Goal: Transaction & Acquisition: Book appointment/travel/reservation

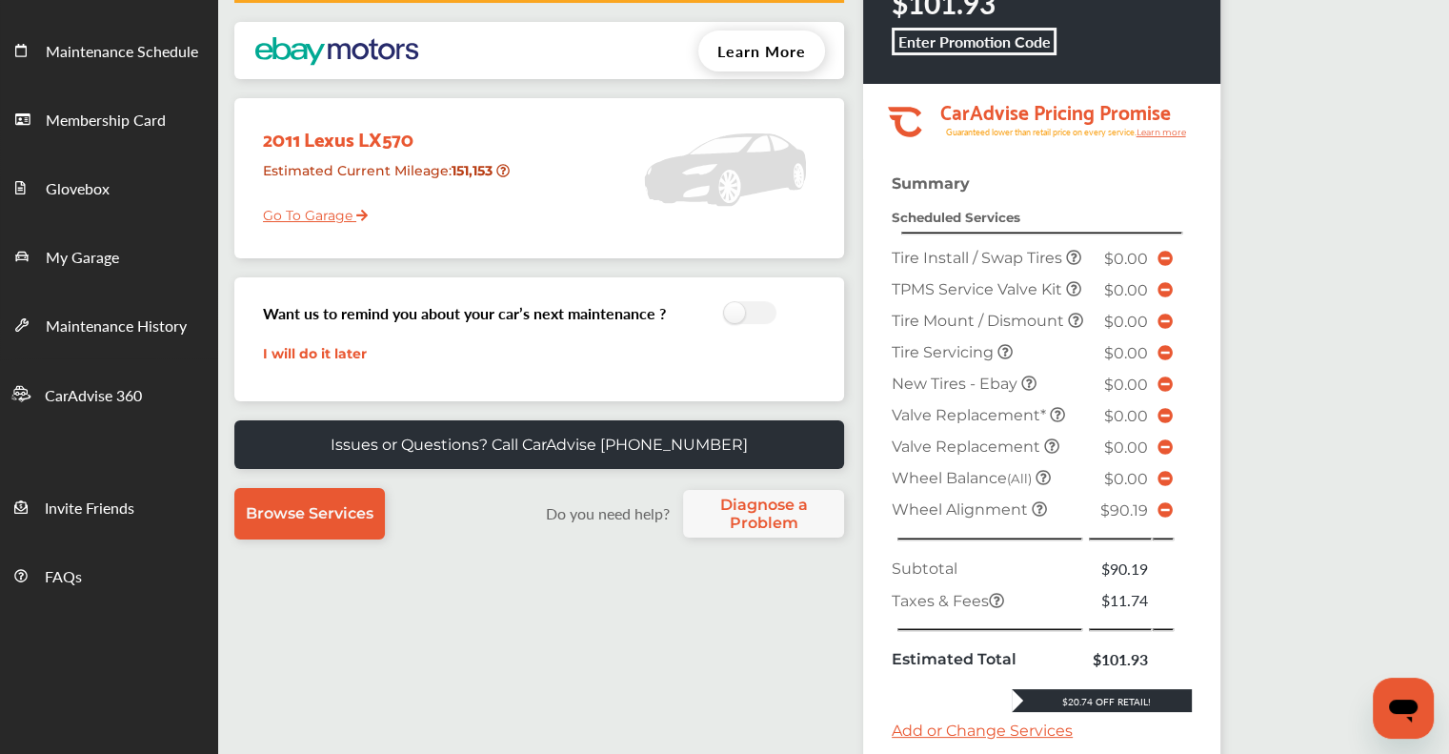
scroll to position [551, 0]
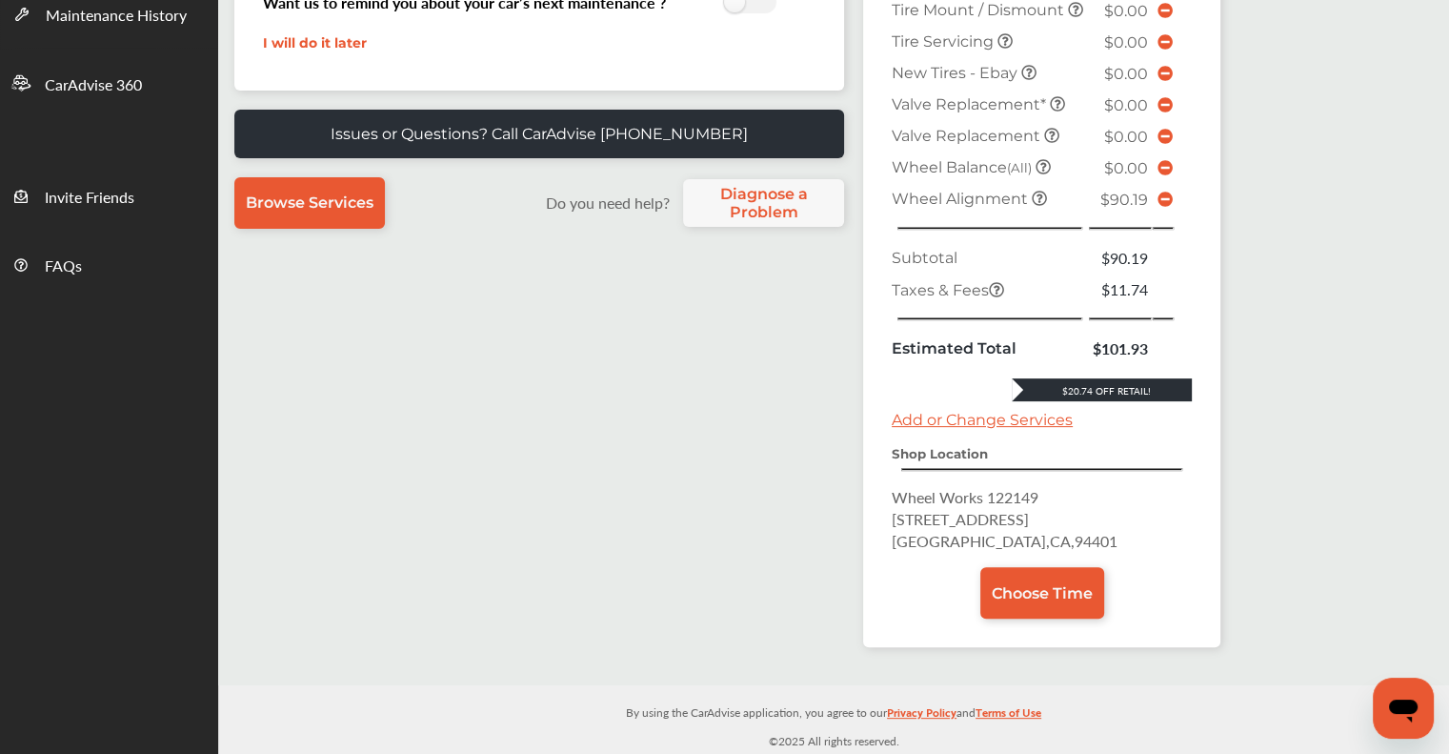
click at [1018, 587] on span "Choose Time" at bounding box center [1042, 593] width 101 height 18
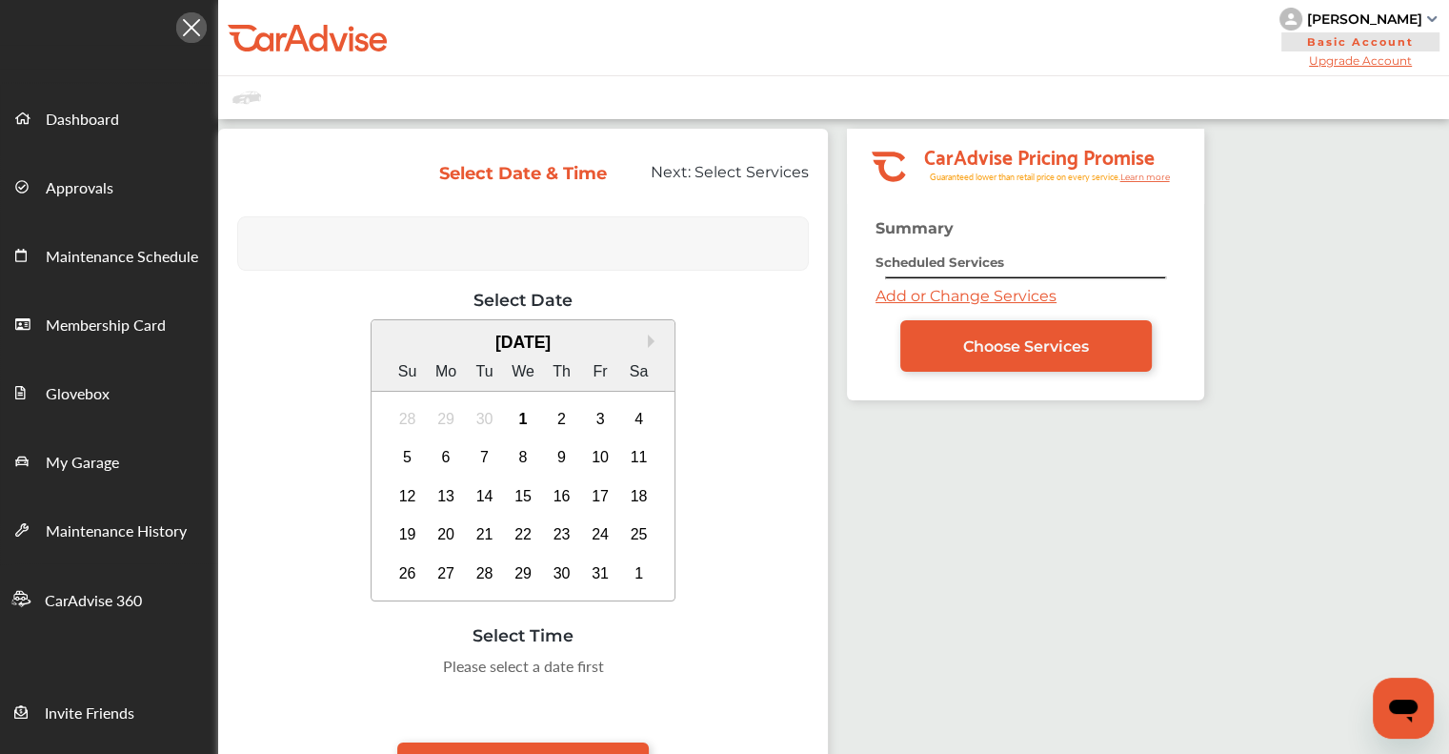
click at [642, 414] on div "4" at bounding box center [639, 419] width 30 height 30
click at [151, 444] on link "My Garage" at bounding box center [109, 460] width 216 height 69
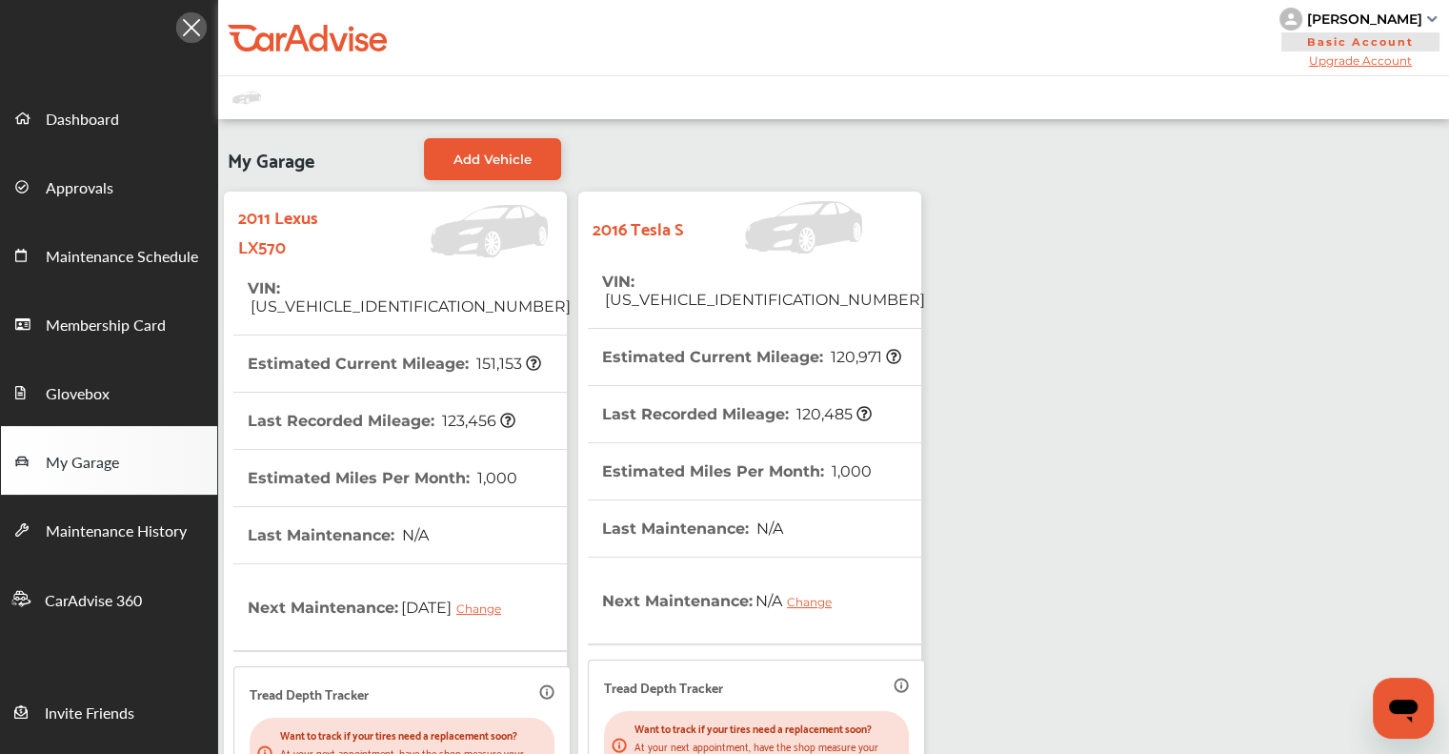
click at [832, 462] on span "1,000" at bounding box center [850, 471] width 43 height 18
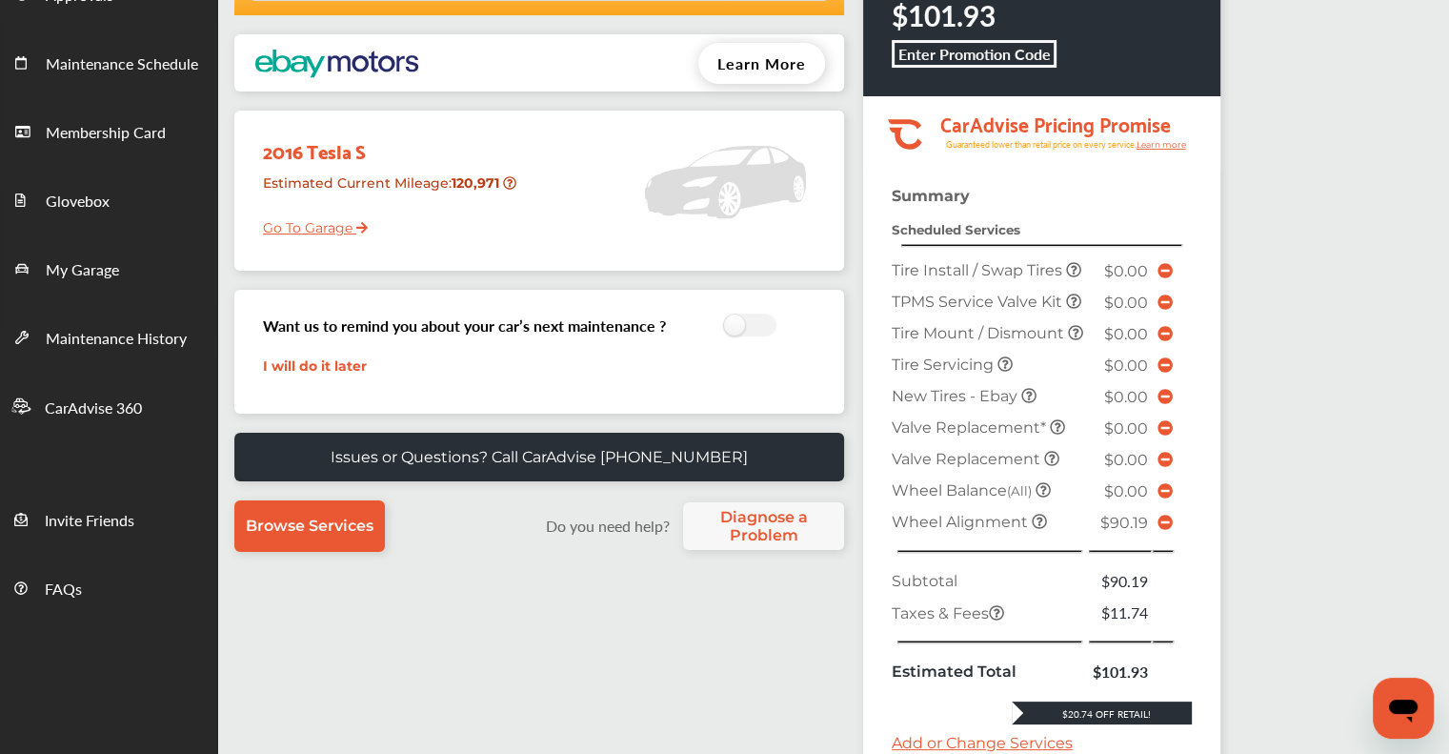
scroll to position [476, 0]
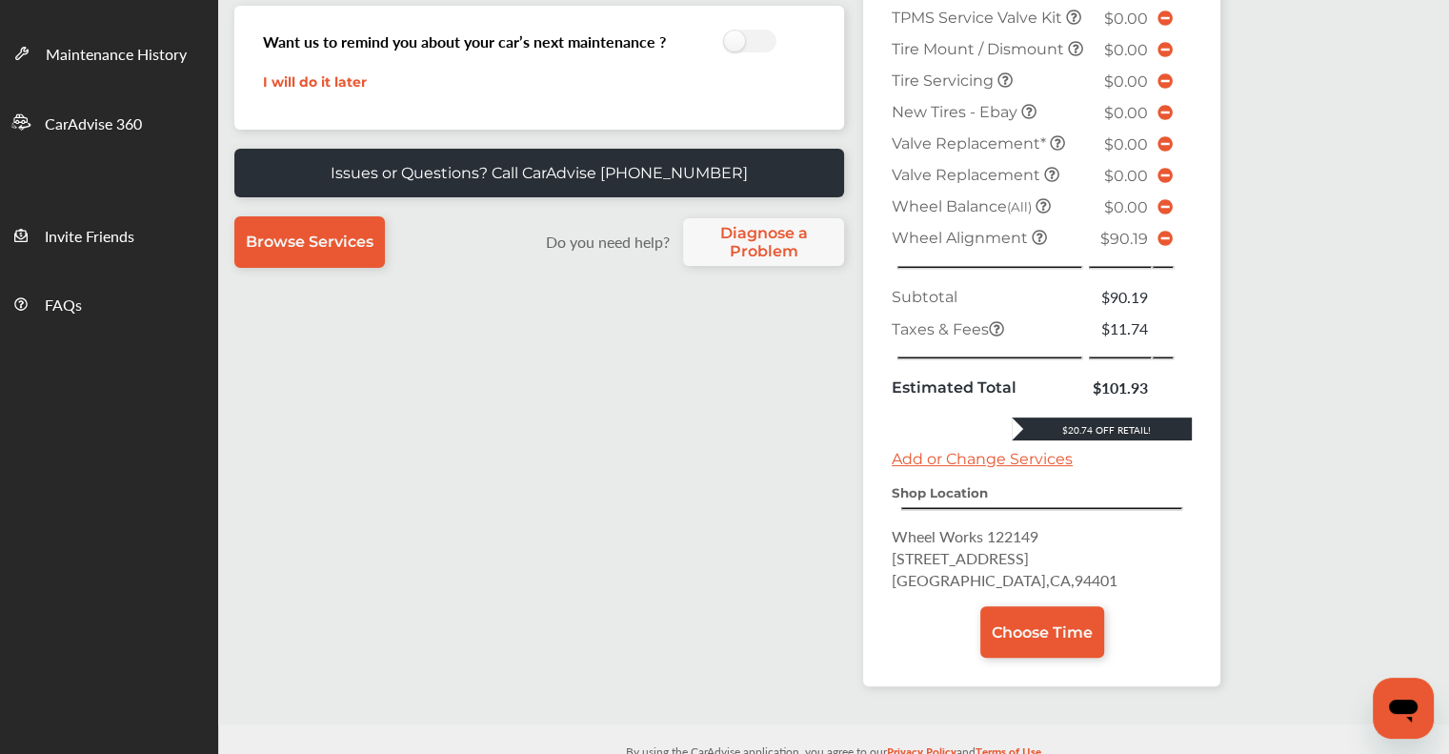
click at [1018, 657] on link "Choose Time" at bounding box center [1042, 631] width 124 height 51
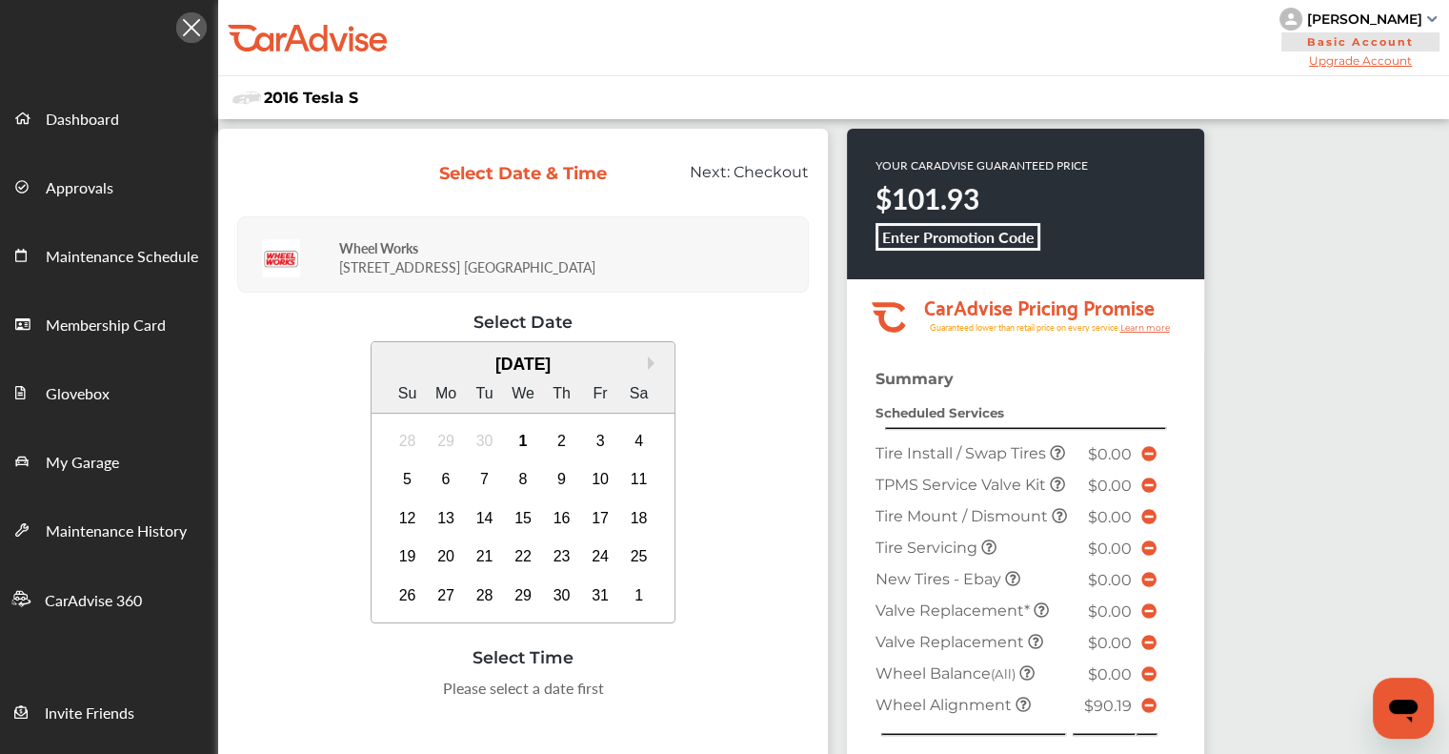
click at [624, 434] on div "4" at bounding box center [639, 441] width 30 height 30
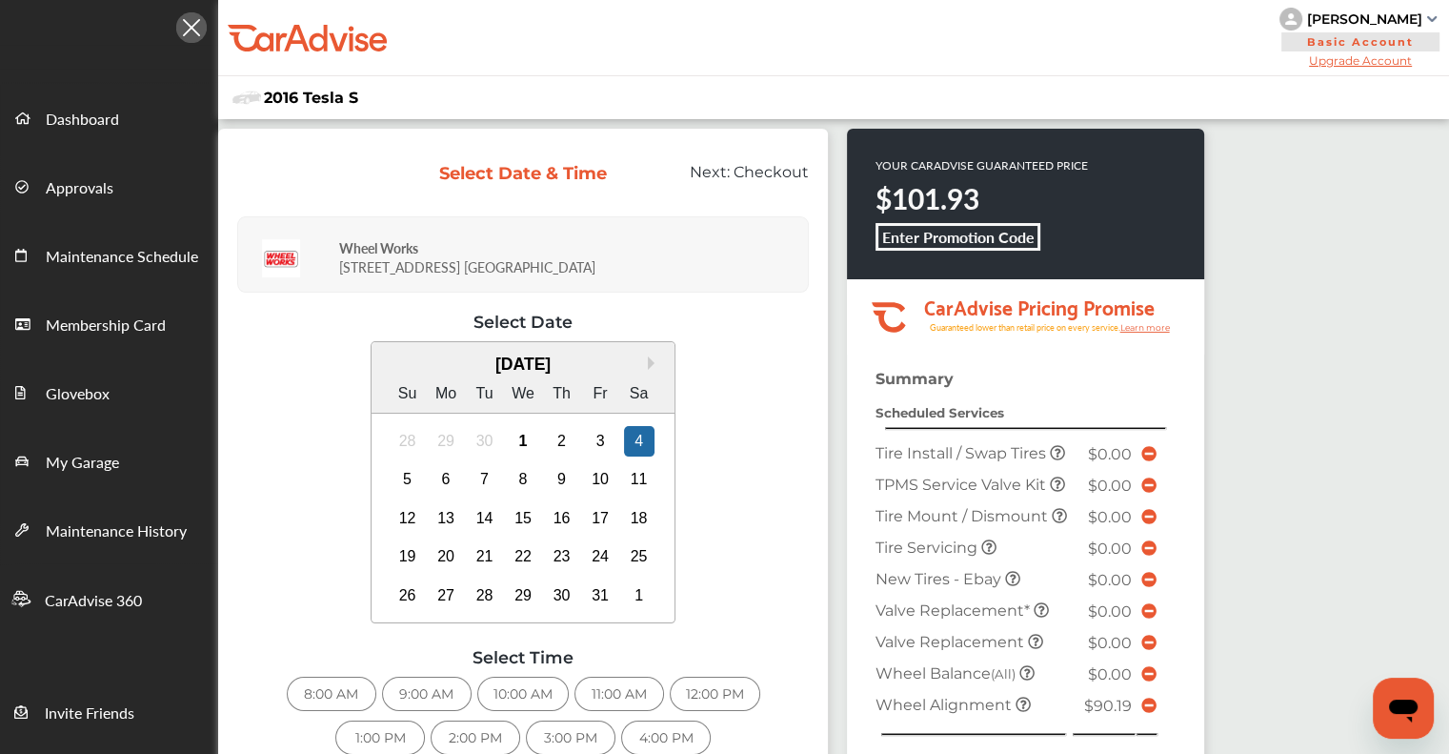
click at [503, 693] on div "10:00 AM" at bounding box center [522, 693] width 91 height 34
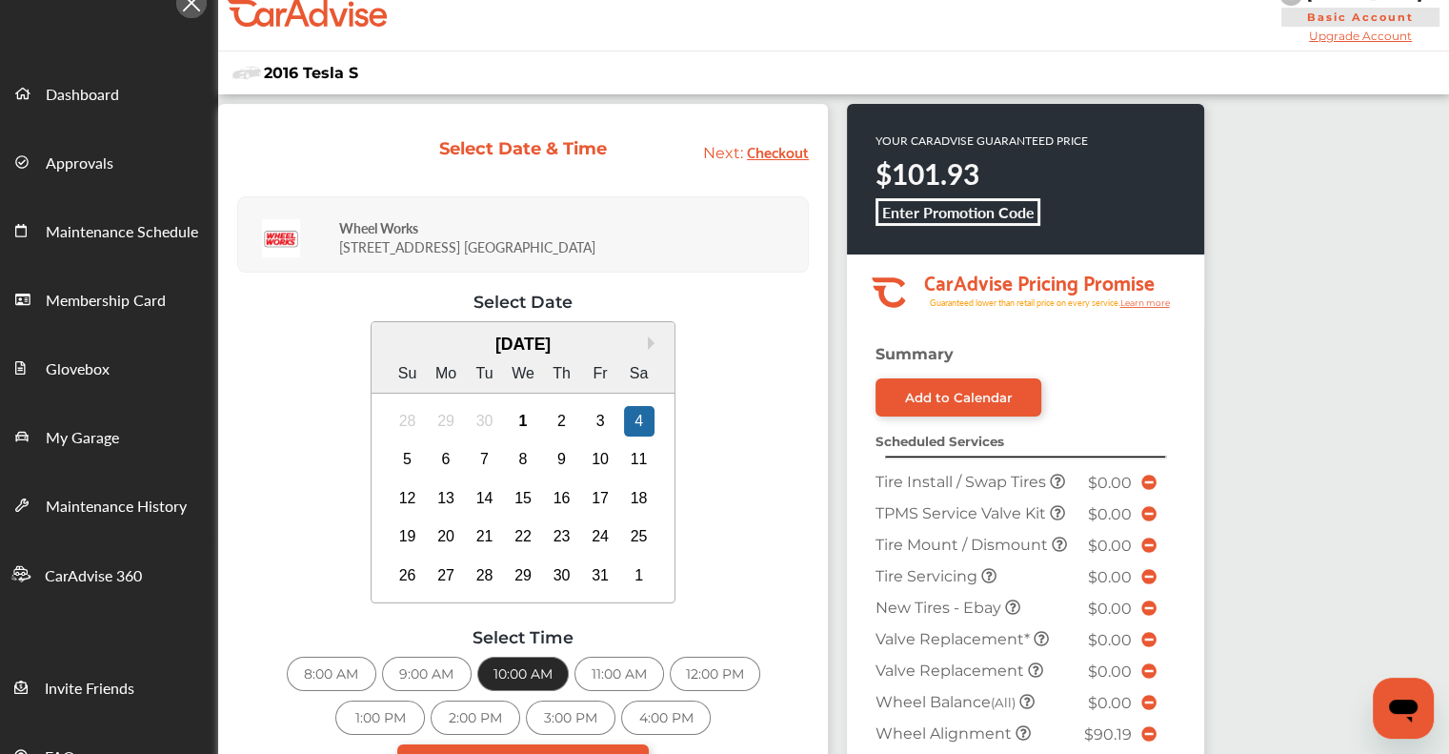
scroll to position [572, 0]
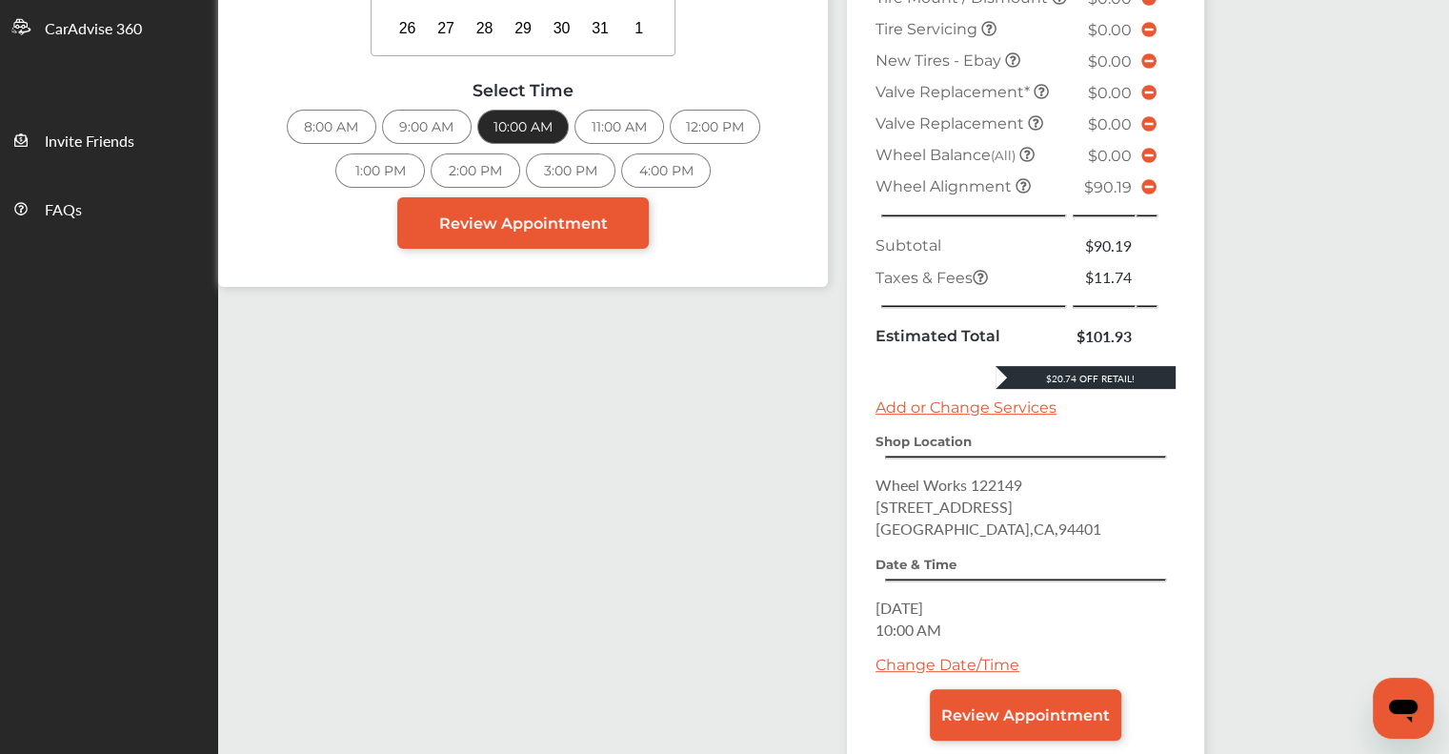
click at [981, 724] on span "Review Appointment" at bounding box center [1025, 715] width 169 height 18
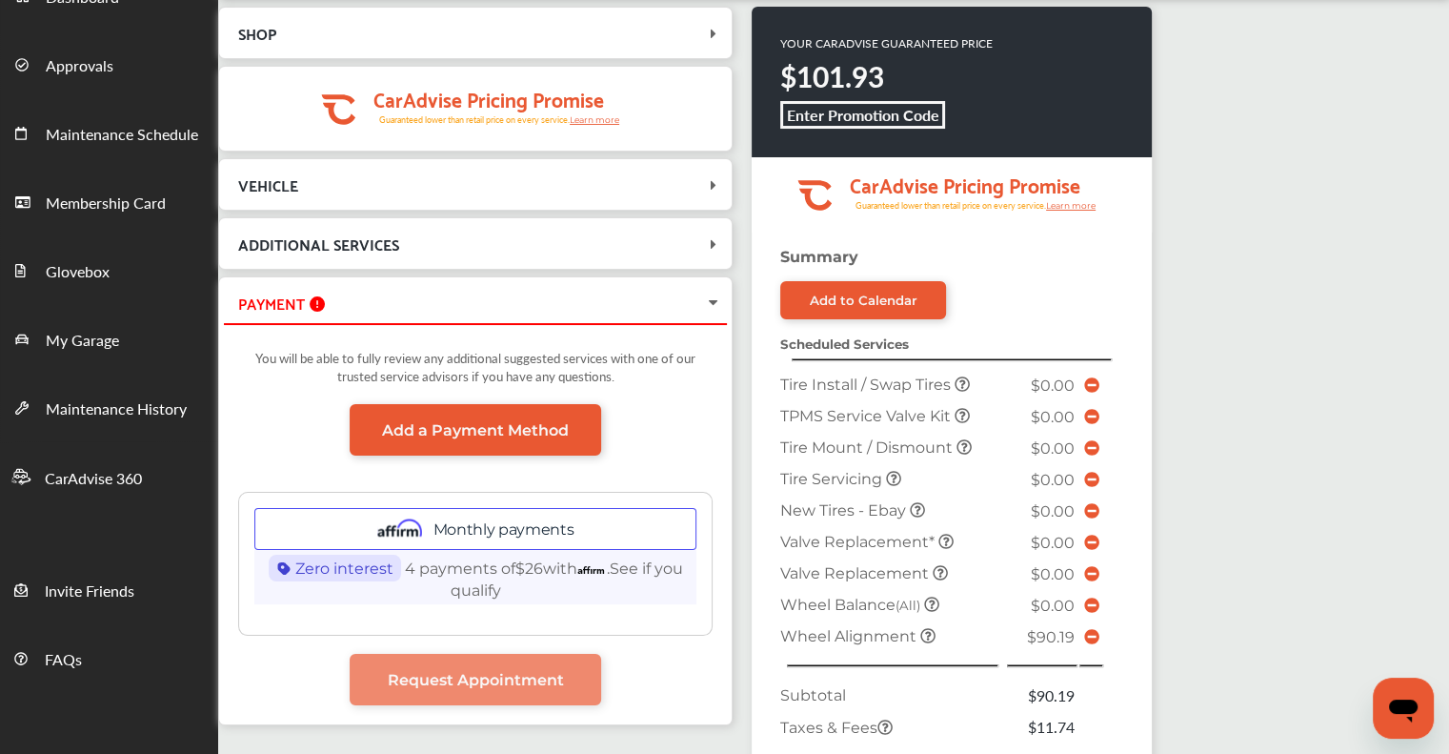
scroll to position [476, 0]
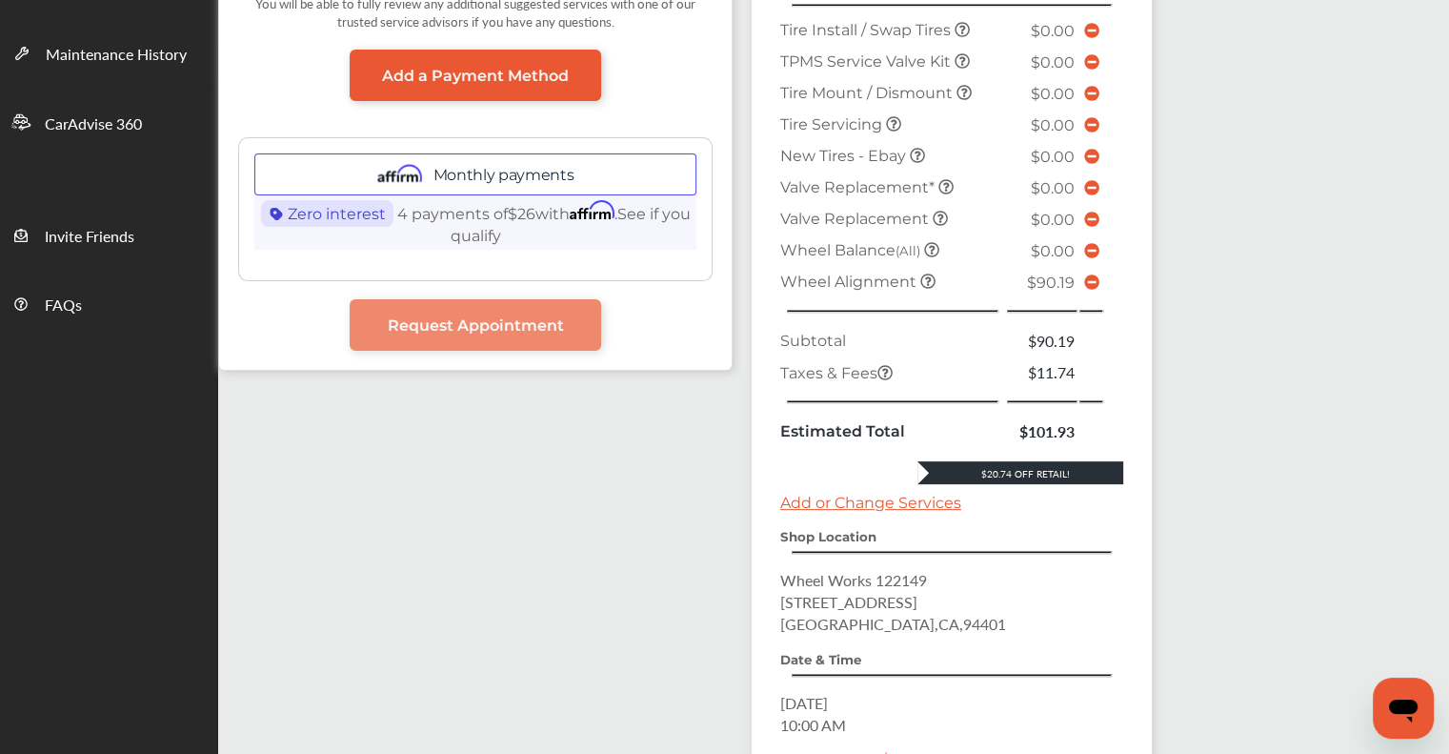
click at [1097, 279] on icon at bounding box center [1091, 281] width 15 height 15
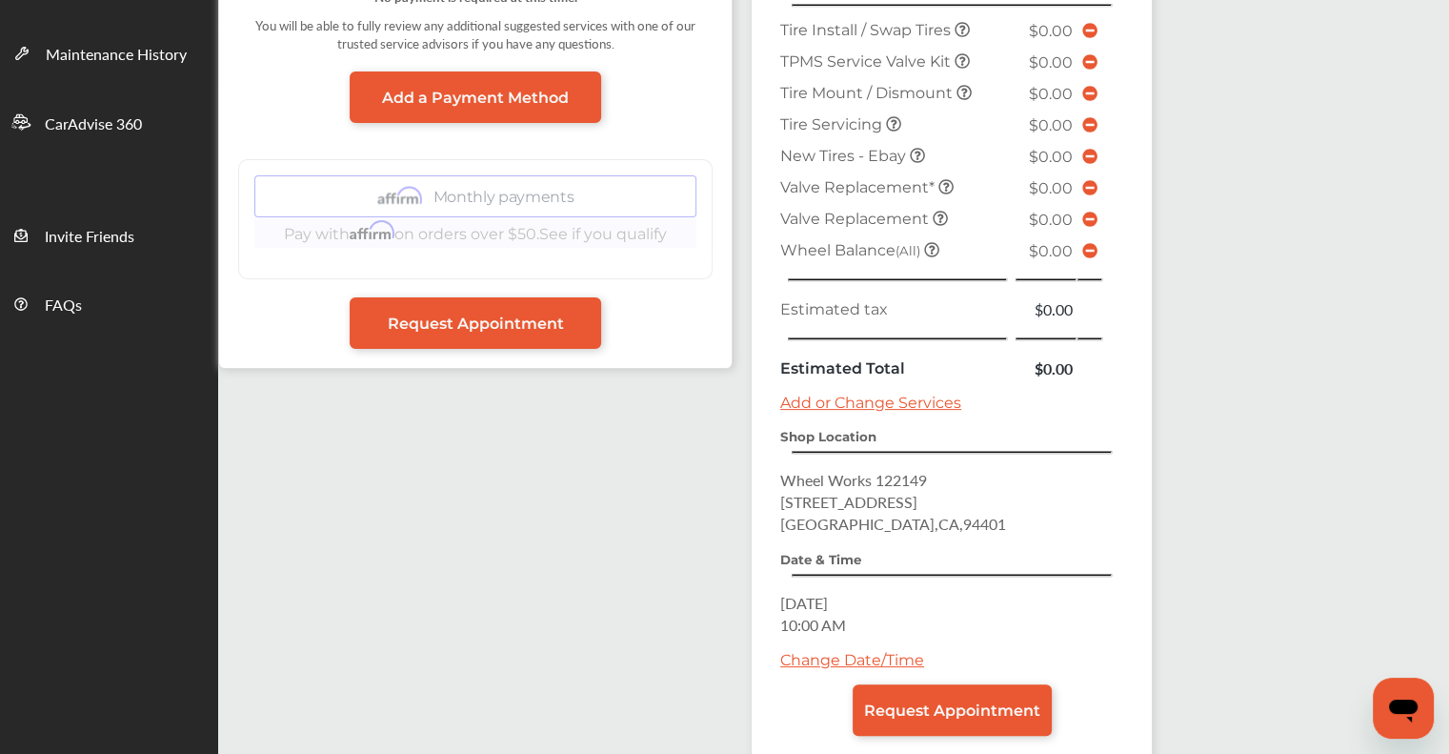
click at [924, 701] on span "Request Appointment" at bounding box center [952, 710] width 176 height 18
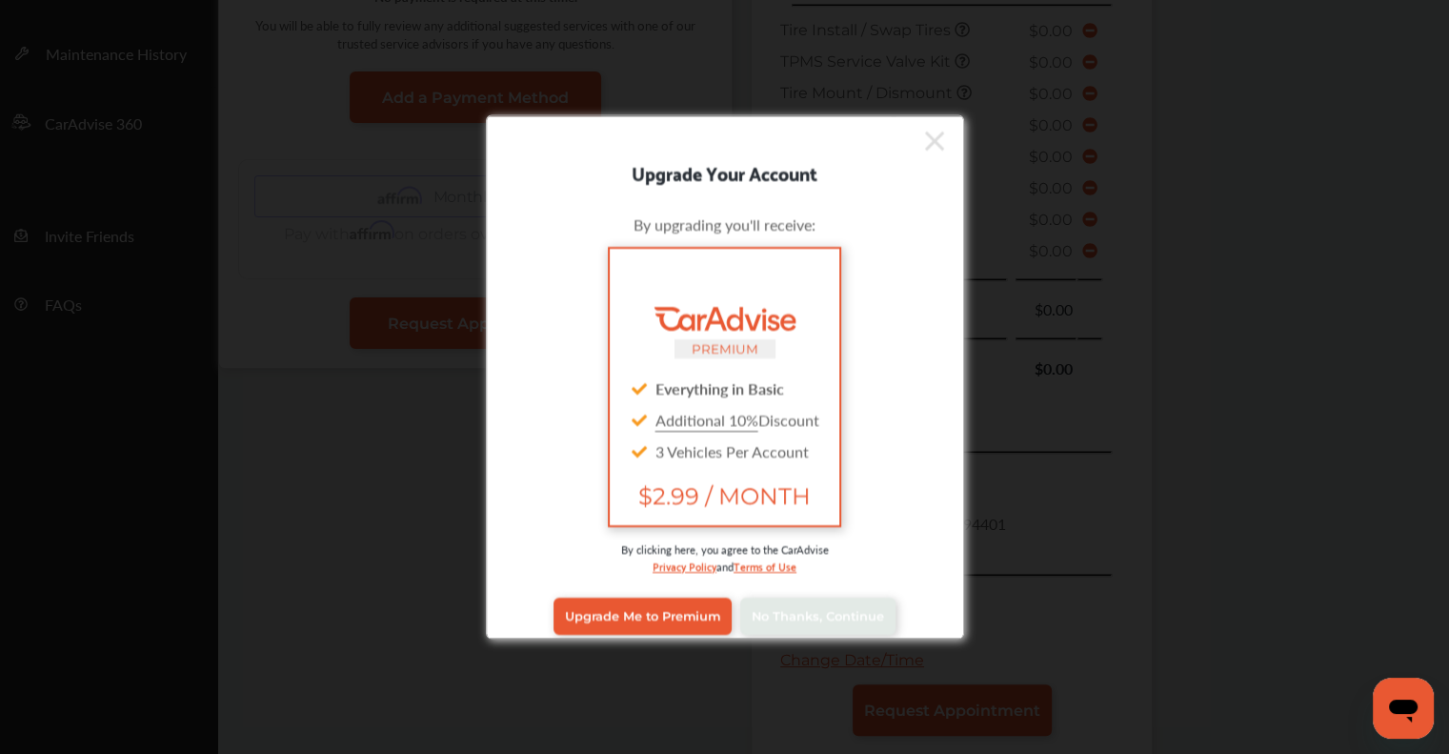
click at [861, 612] on span "No Thanks, Continue" at bounding box center [818, 616] width 132 height 14
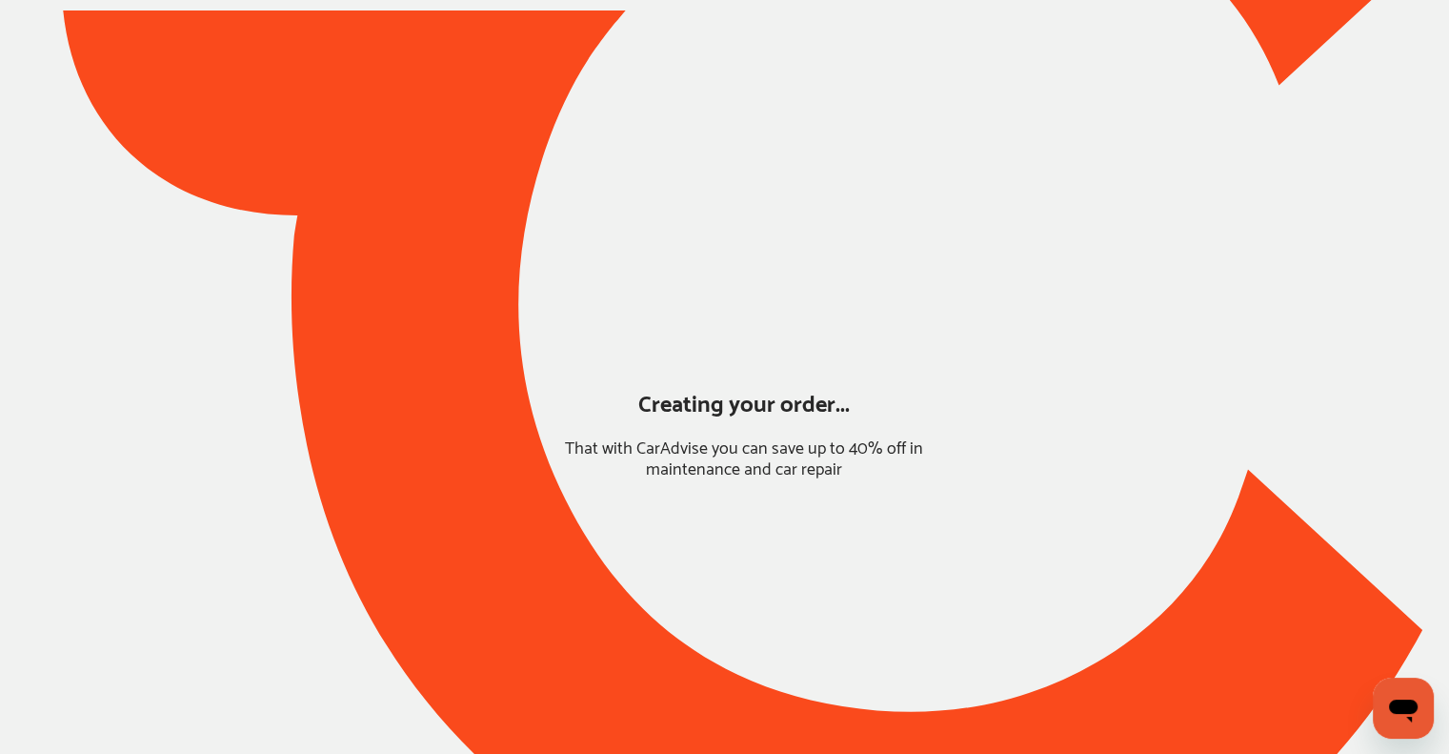
scroll to position [58, 0]
